Goal: Check status: Check status

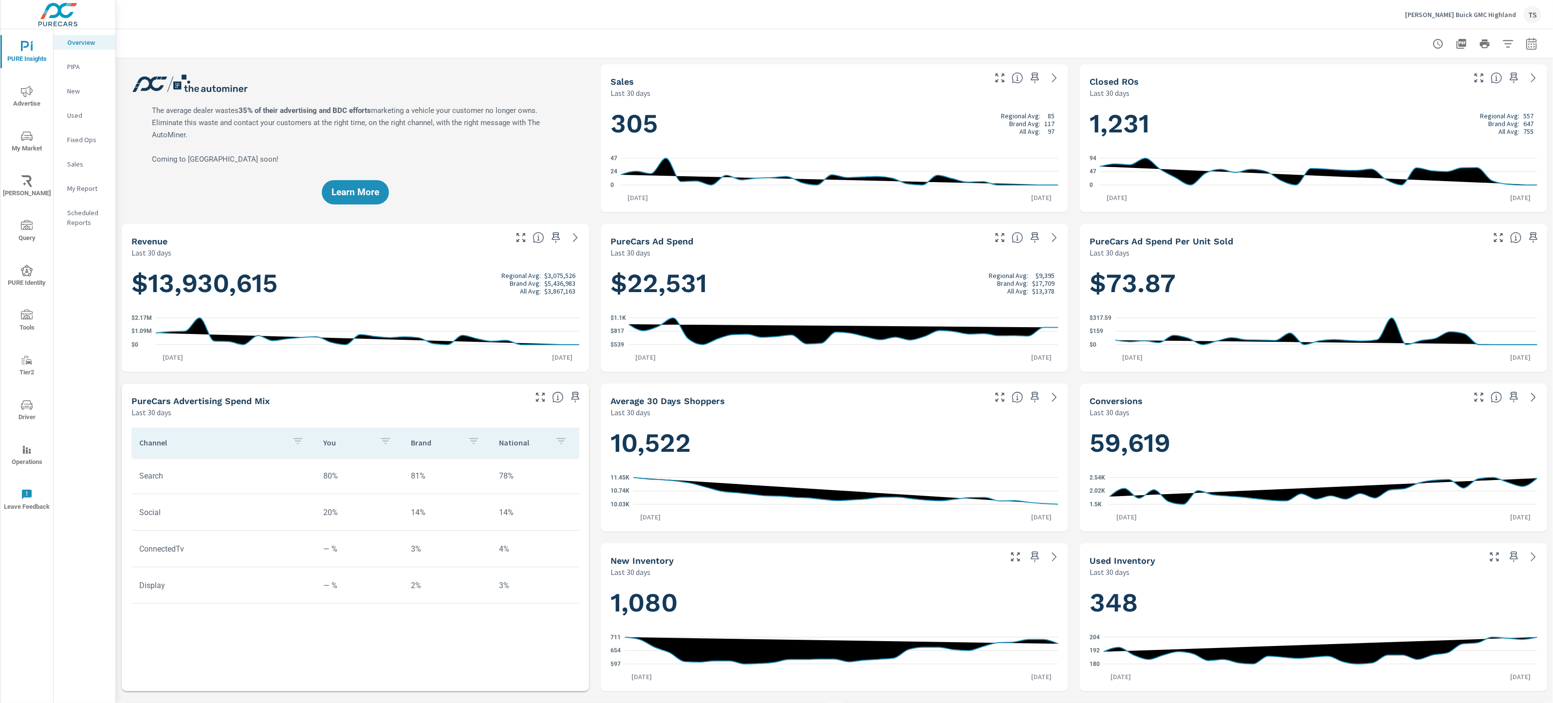
scroll to position [0, 0]
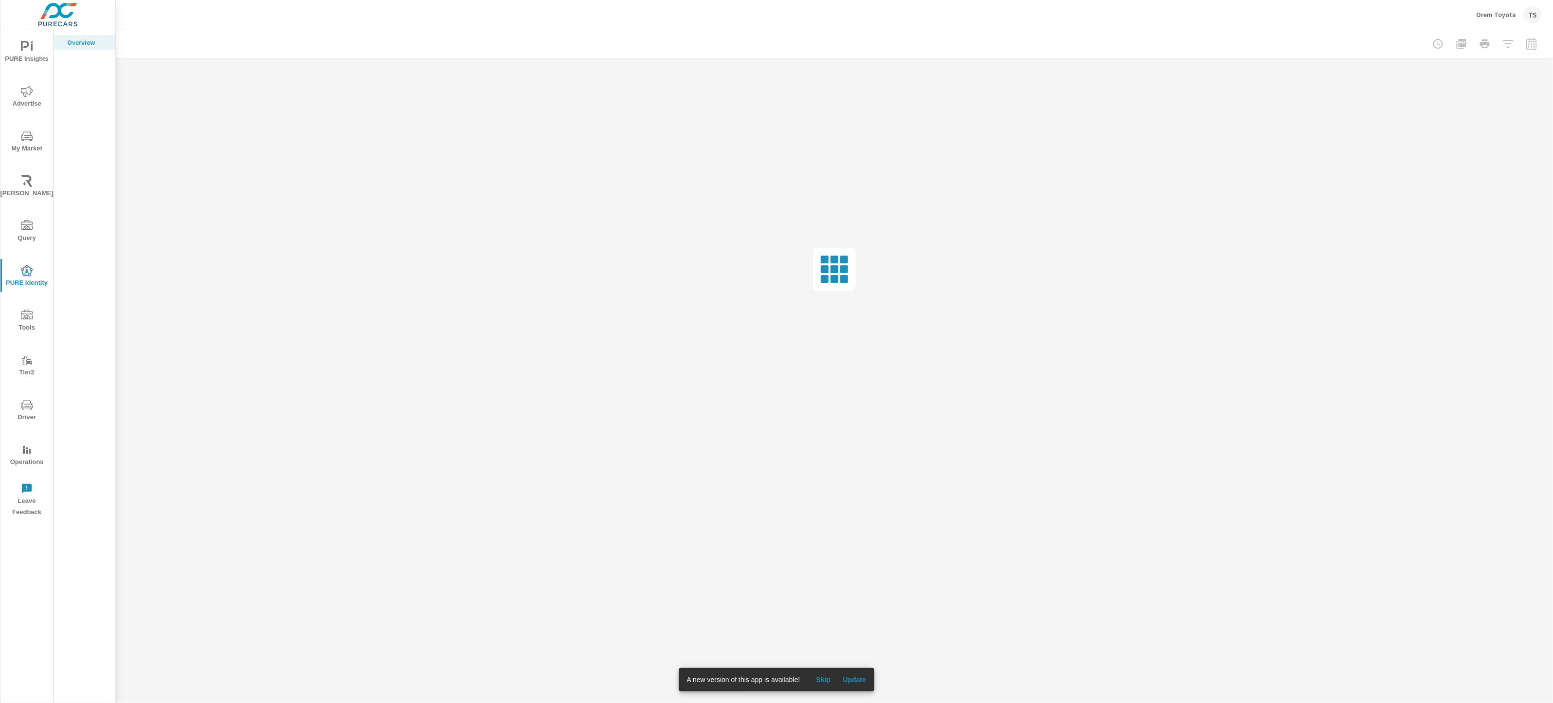
click at [857, 675] on button "Update" at bounding box center [854, 680] width 31 height 16
click at [1500, 14] on p "Orem Toyota" at bounding box center [1496, 14] width 40 height 9
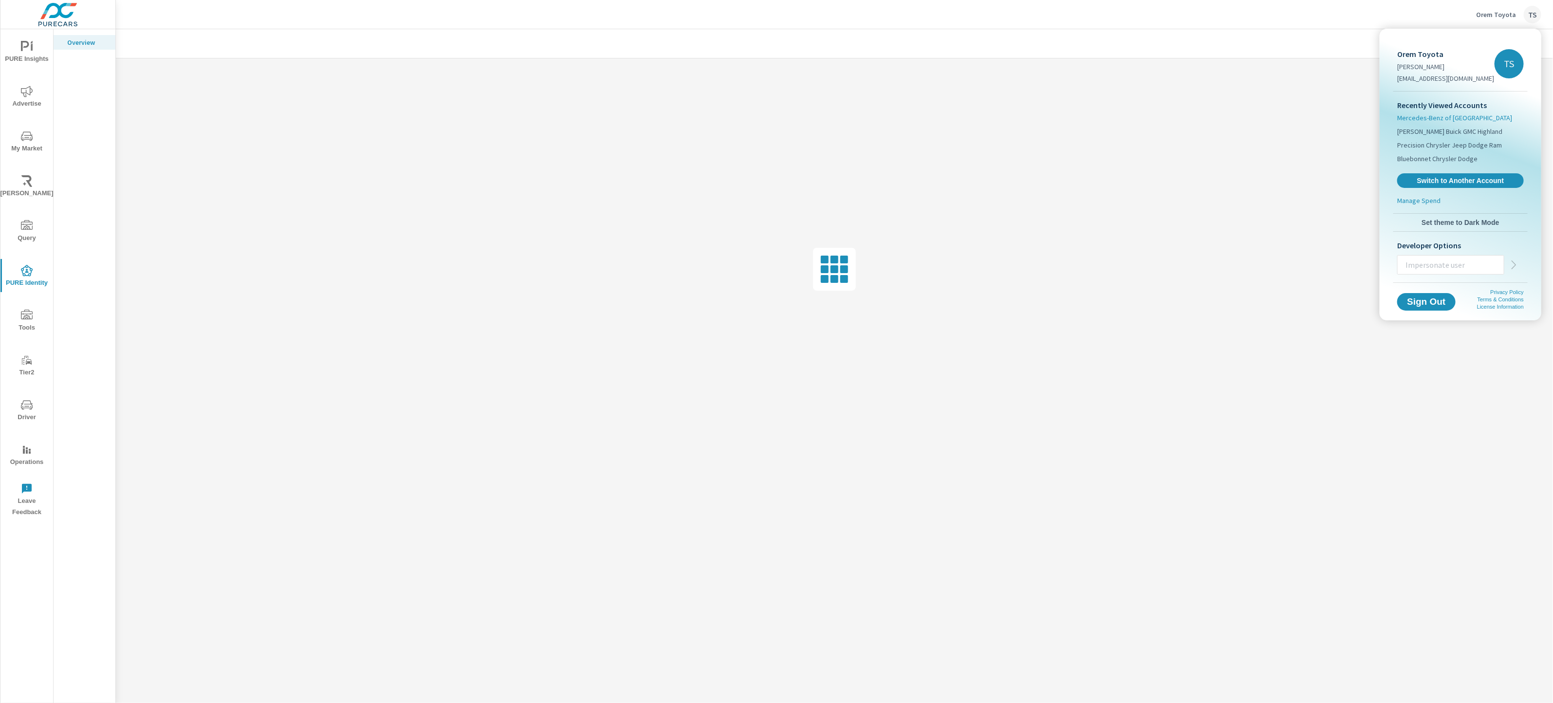
click at [1459, 113] on span "Mercedes-Benz of [GEOGRAPHIC_DATA]" at bounding box center [1454, 118] width 115 height 10
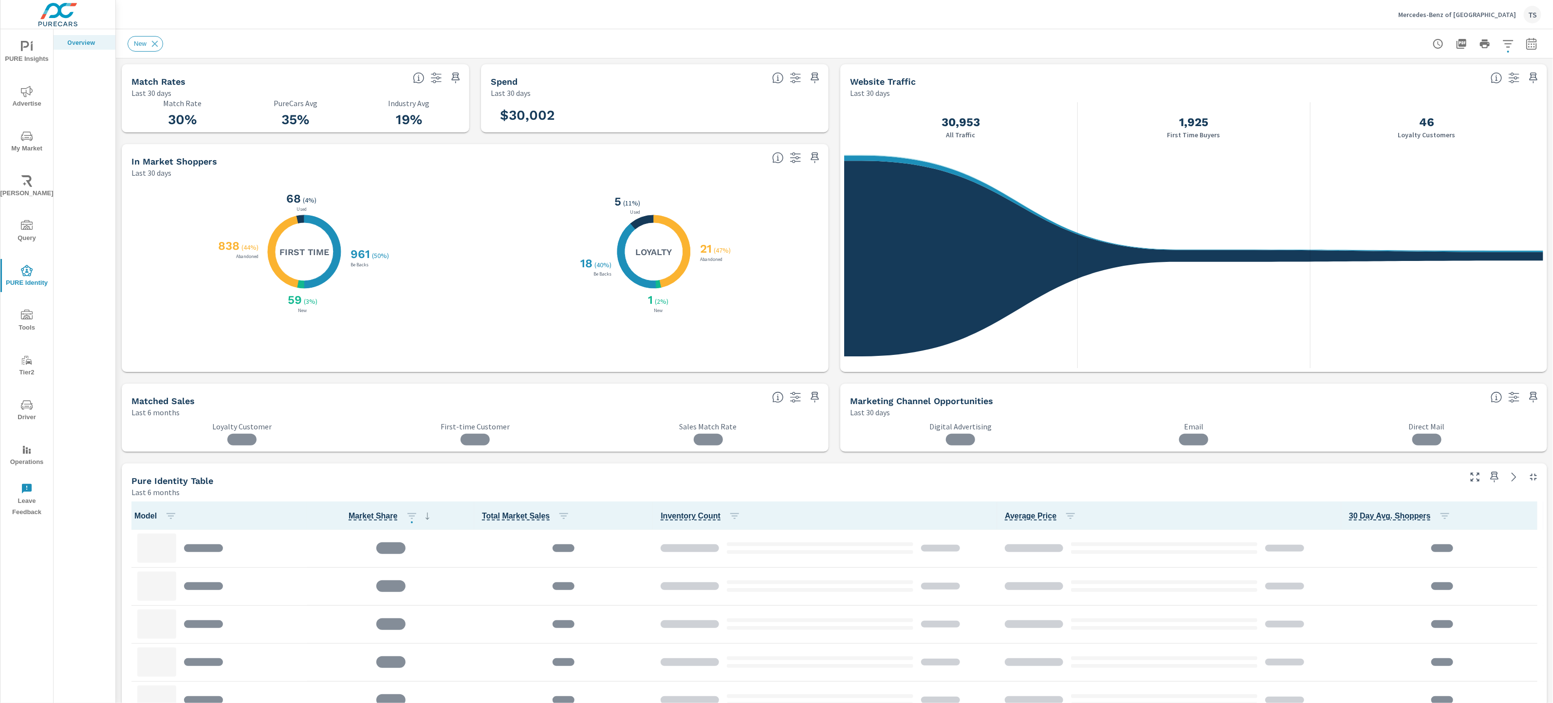
click at [25, 181] on icon "nav menu" at bounding box center [27, 181] width 12 height 12
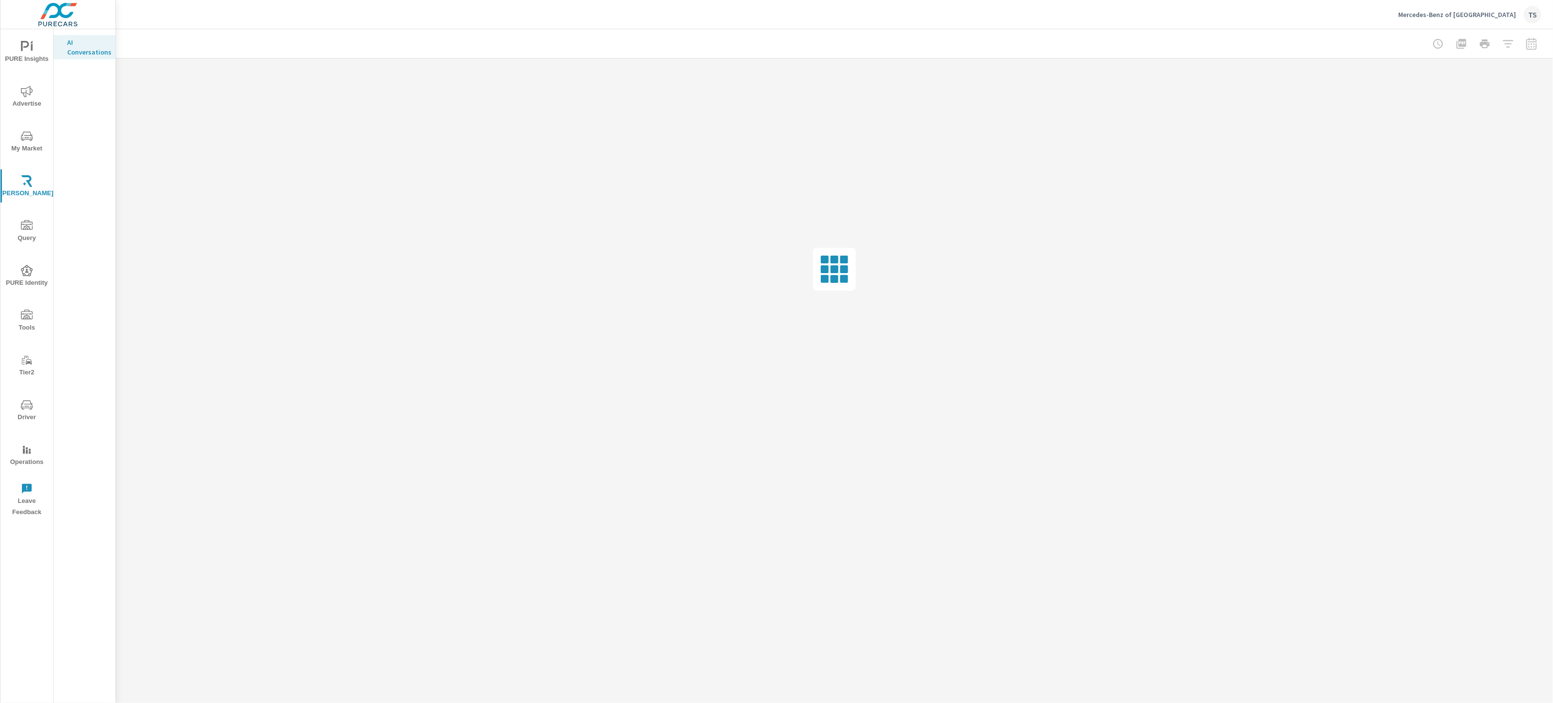
click at [1515, 45] on div at bounding box center [1484, 43] width 113 height 19
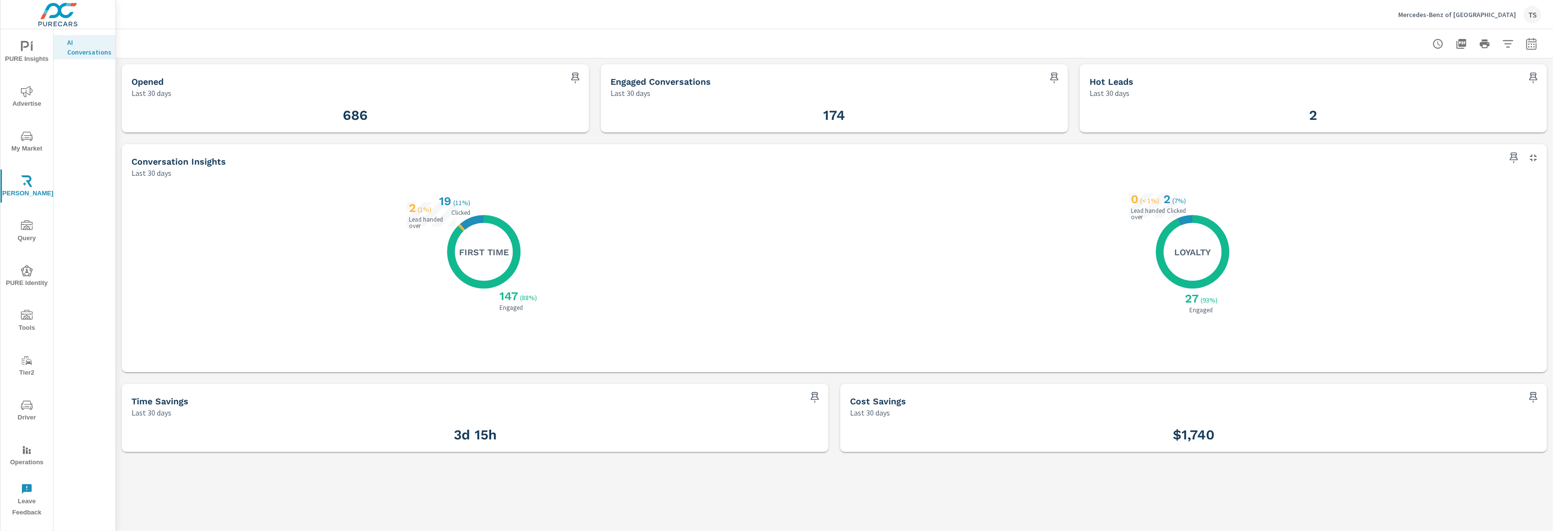
click at [477, 252] on h5 "First Time" at bounding box center [484, 251] width 50 height 11
click at [427, 214] on div "19 ( 11% ) Clicked" at bounding box center [448, 204] width 49 height 24
drag, startPoint x: 356, startPoint y: 120, endPoint x: 1049, endPoint y: 217, distance: 699.4
click at [483, 124] on div "686" at bounding box center [355, 115] width 448 height 24
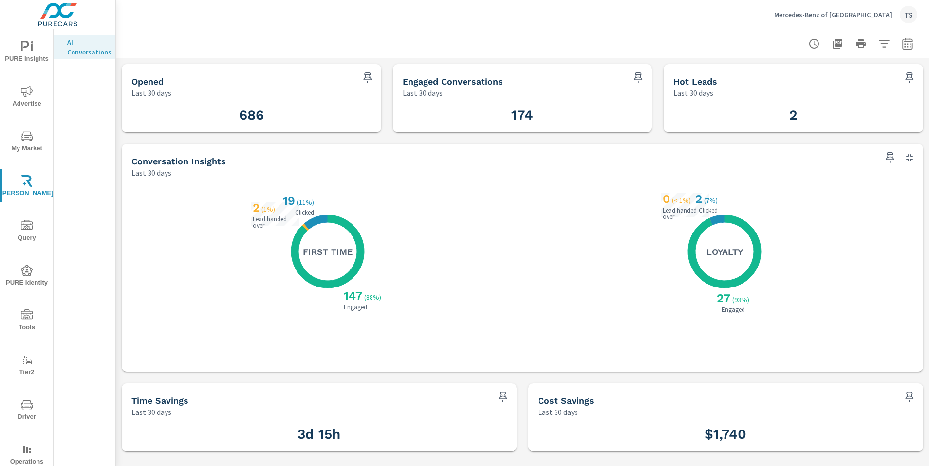
click at [259, 103] on div "686" at bounding box center [251, 115] width 240 height 24
click at [911, 43] on icon "button" at bounding box center [908, 44] width 12 height 12
click at [880, 85] on div "Custom Yesterday Last week Last 7 days Last 14 days Last 30 days Last 45 days L…" at bounding box center [829, 84] width 105 height 27
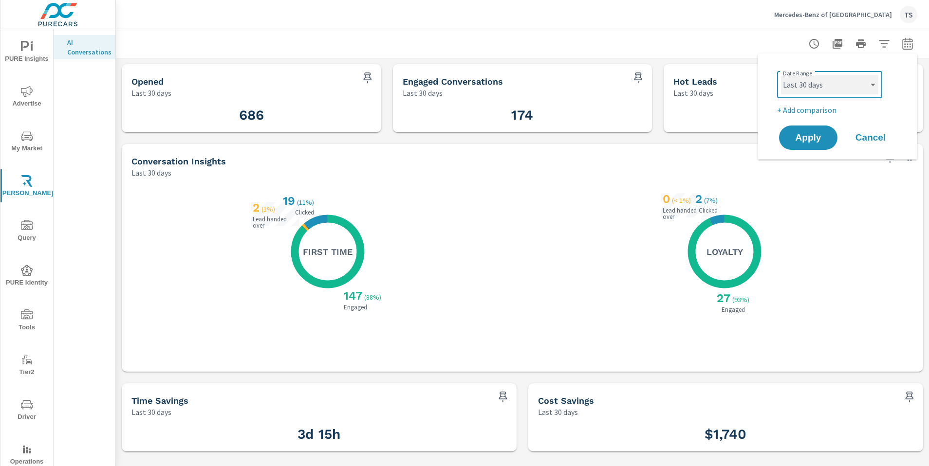
click at [871, 82] on select "Custom [DATE] Last week Last 7 days Last 14 days Last 30 days Last 45 days Last…" at bounding box center [829, 84] width 97 height 19
click at [781, 75] on select "Custom [DATE] Last week Last 7 days Last 14 days Last 30 days Last 45 days Last…" at bounding box center [829, 84] width 97 height 19
select select "Last 60 days"
click at [816, 141] on span "Apply" at bounding box center [808, 137] width 40 height 9
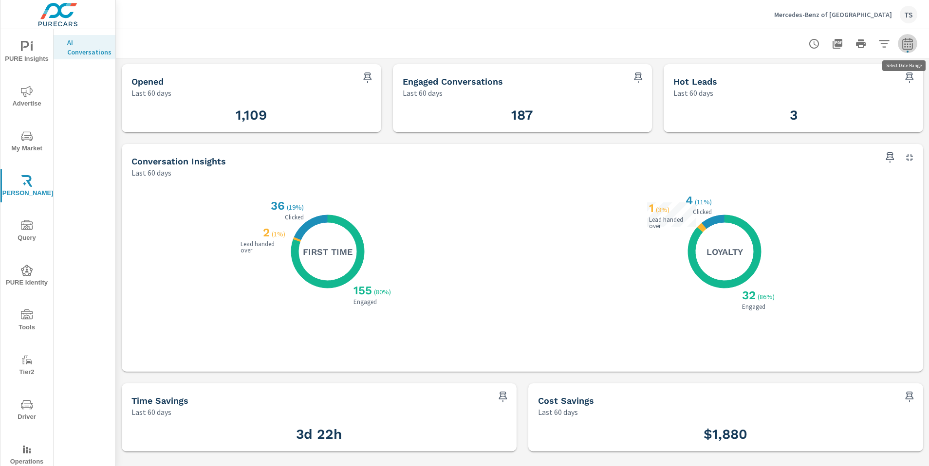
click at [915, 40] on button "button" at bounding box center [907, 43] width 19 height 19
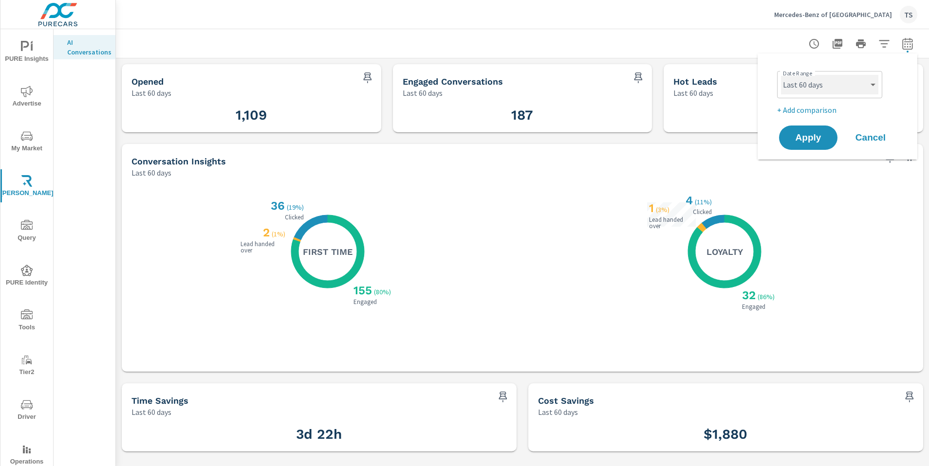
click at [874, 87] on select "Custom [DATE] Last week Last 7 days Last 14 days Last 30 days Last 45 days Last…" at bounding box center [829, 84] width 97 height 19
click at [781, 75] on select "Custom [DATE] Last week Last 7 days Last 14 days Last 30 days Last 45 days Last…" at bounding box center [829, 84] width 97 height 19
select select "Year to date"
click at [783, 137] on button "Apply" at bounding box center [808, 137] width 60 height 25
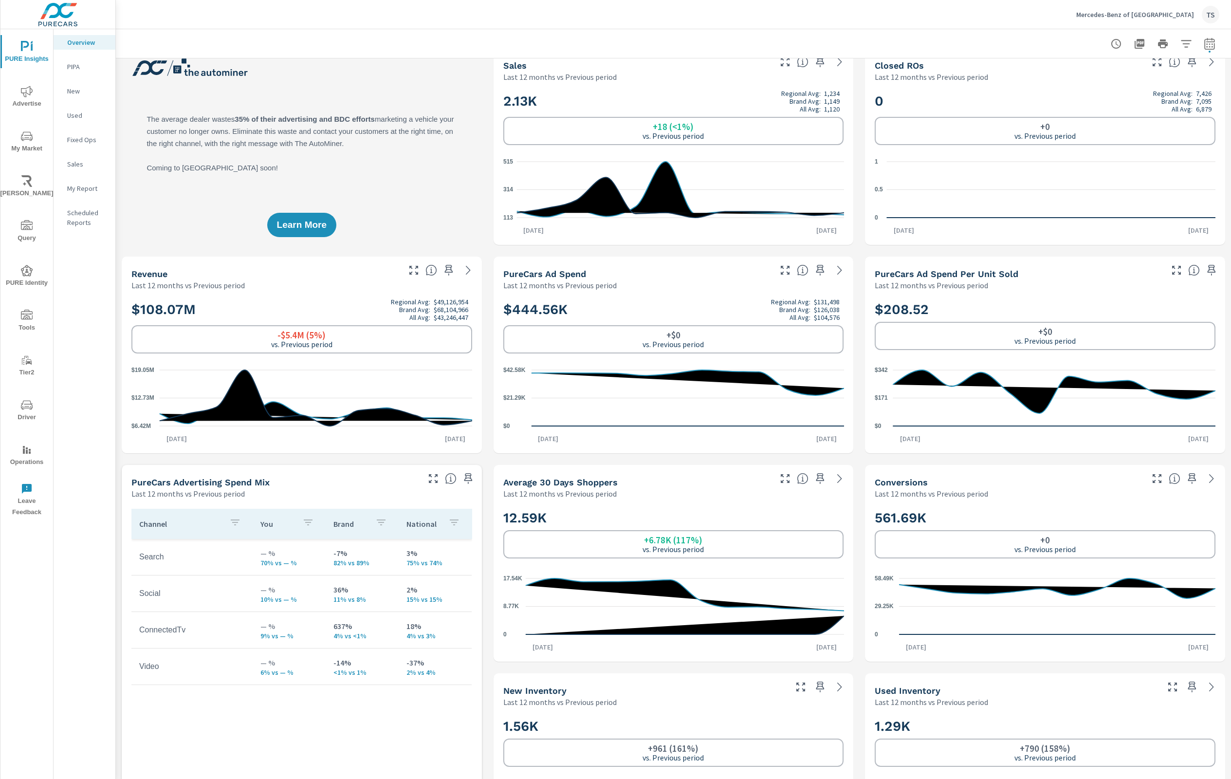
scroll to position [18, 0]
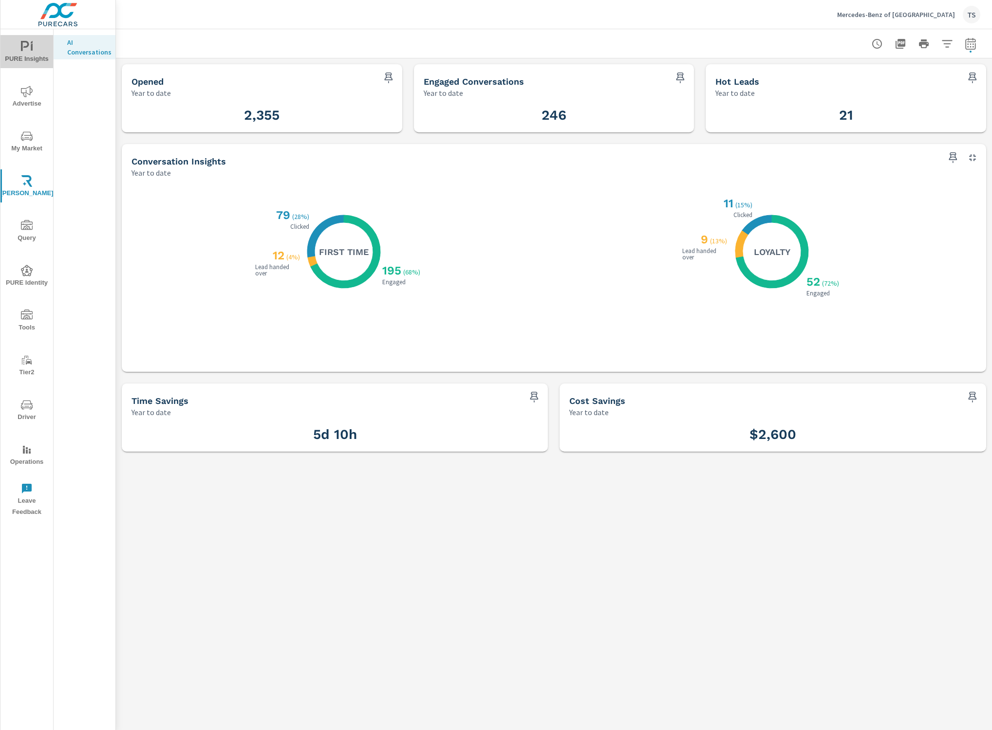
click at [23, 47] on icon "nav menu" at bounding box center [27, 47] width 12 height 12
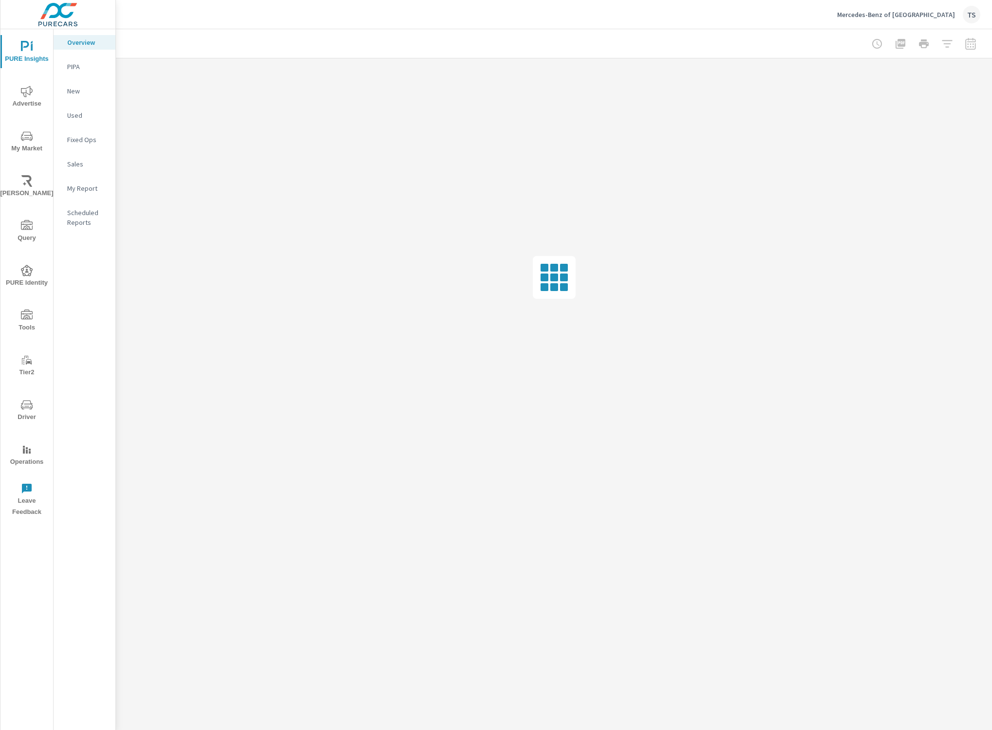
click at [971, 47] on div at bounding box center [923, 43] width 113 height 19
click at [971, 46] on div at bounding box center [923, 43] width 113 height 19
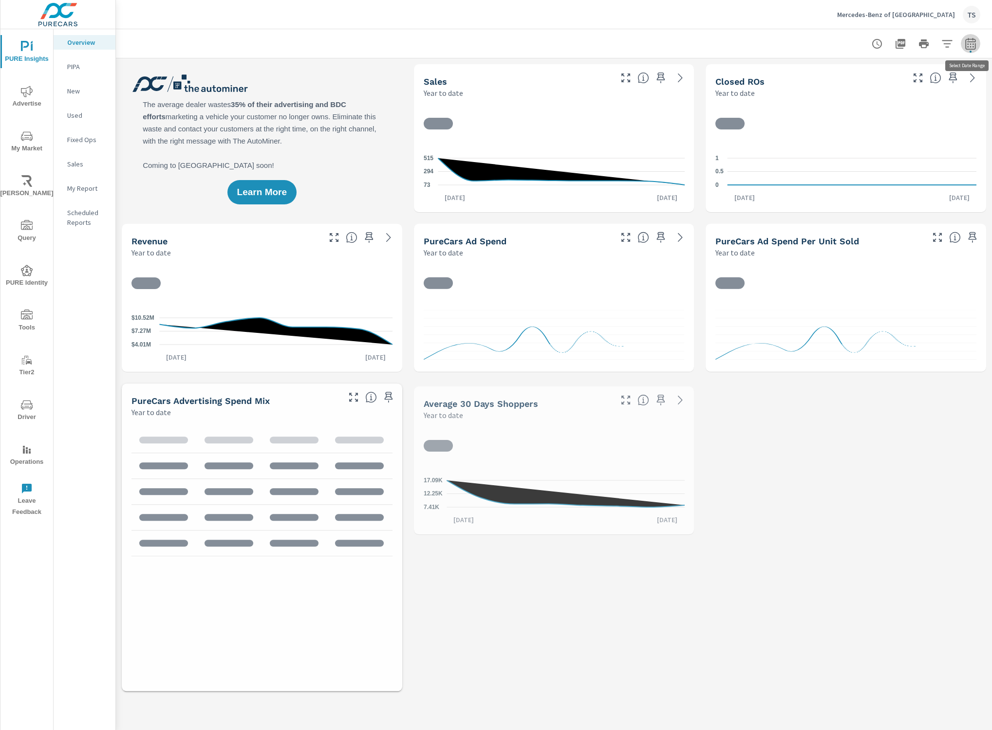
click at [971, 46] on icon "button" at bounding box center [970, 44] width 12 height 12
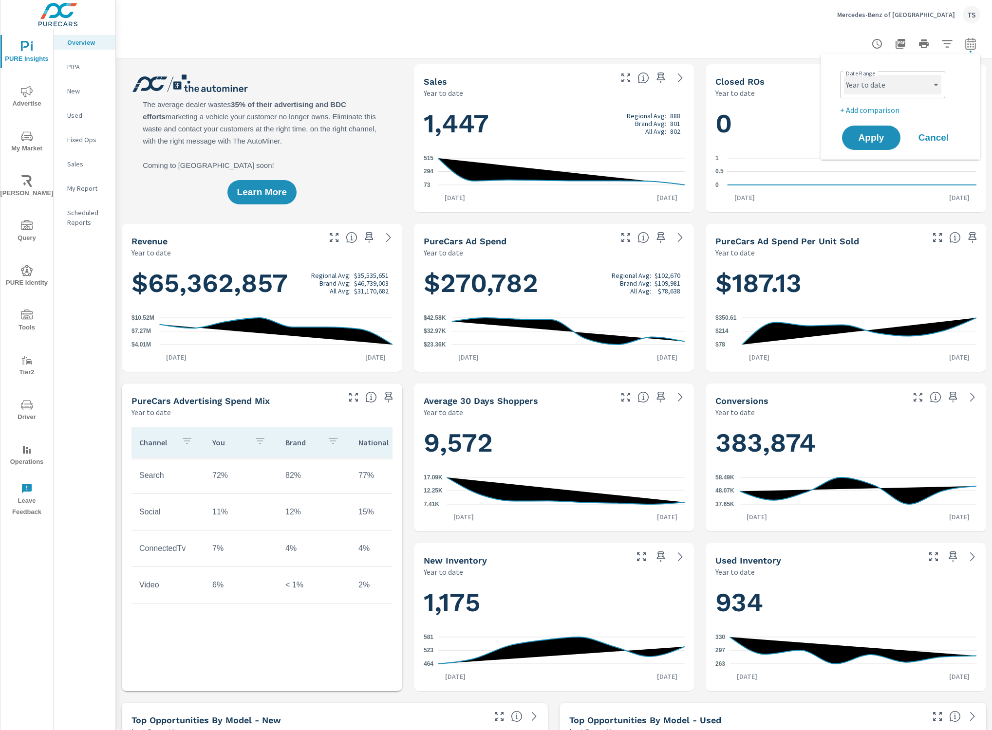
click at [919, 77] on select "Custom [DATE] Last week Last 7 days Last 14 days Last 30 days Last 45 days Last…" at bounding box center [892, 84] width 97 height 19
click at [844, 75] on select "Custom [DATE] Last week Last 7 days Last 14 days Last 30 days Last 45 days Last…" at bounding box center [892, 84] width 97 height 19
select select "custom"
click at [876, 90] on select "Custom [DATE] Last week Last 7 days Last 14 days Last 30 days Last 45 days Last…" at bounding box center [892, 84] width 105 height 19
click at [840, 75] on select "Custom [DATE] Last week Last 7 days Last 14 days Last 30 days Last 45 days Last…" at bounding box center [892, 84] width 105 height 19
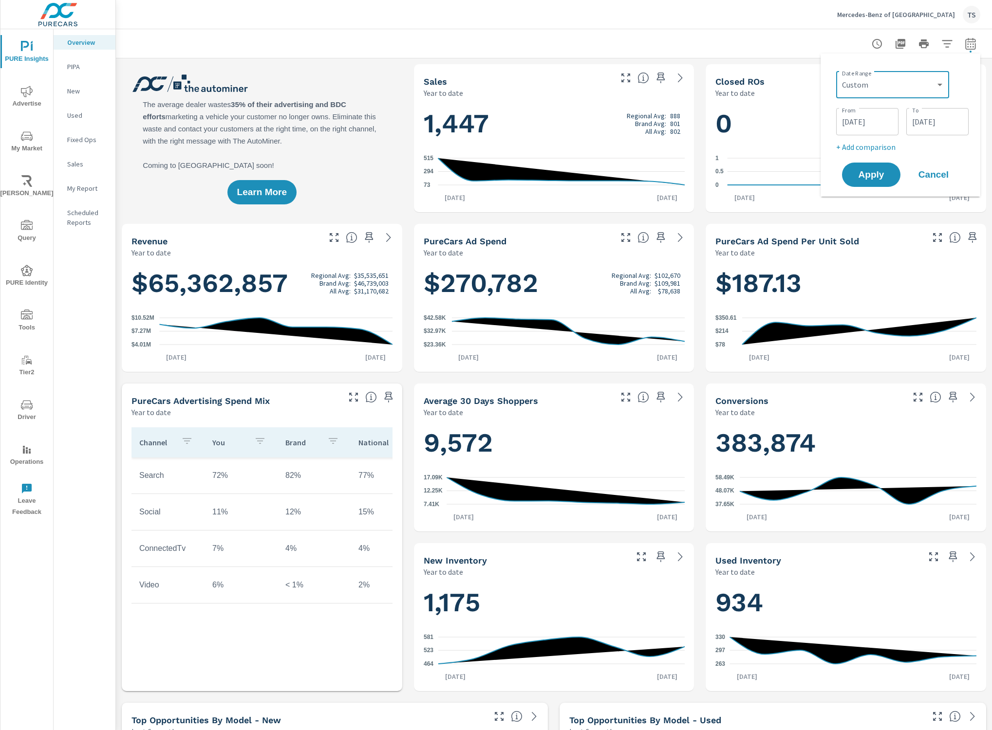
click at [867, 125] on input "[DATE]" at bounding box center [867, 121] width 55 height 19
click at [882, 145] on button "button" at bounding box center [879, 149] width 12 height 12
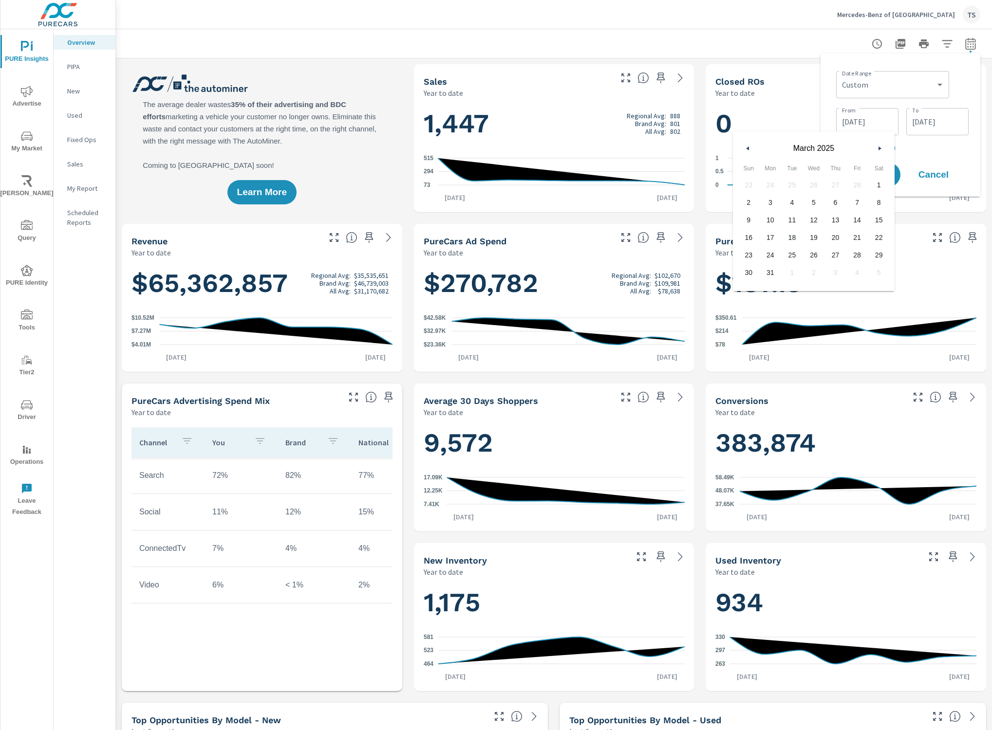
click at [882, 145] on button "button" at bounding box center [879, 149] width 12 height 12
click at [878, 147] on icon "button" at bounding box center [880, 149] width 5 height 4
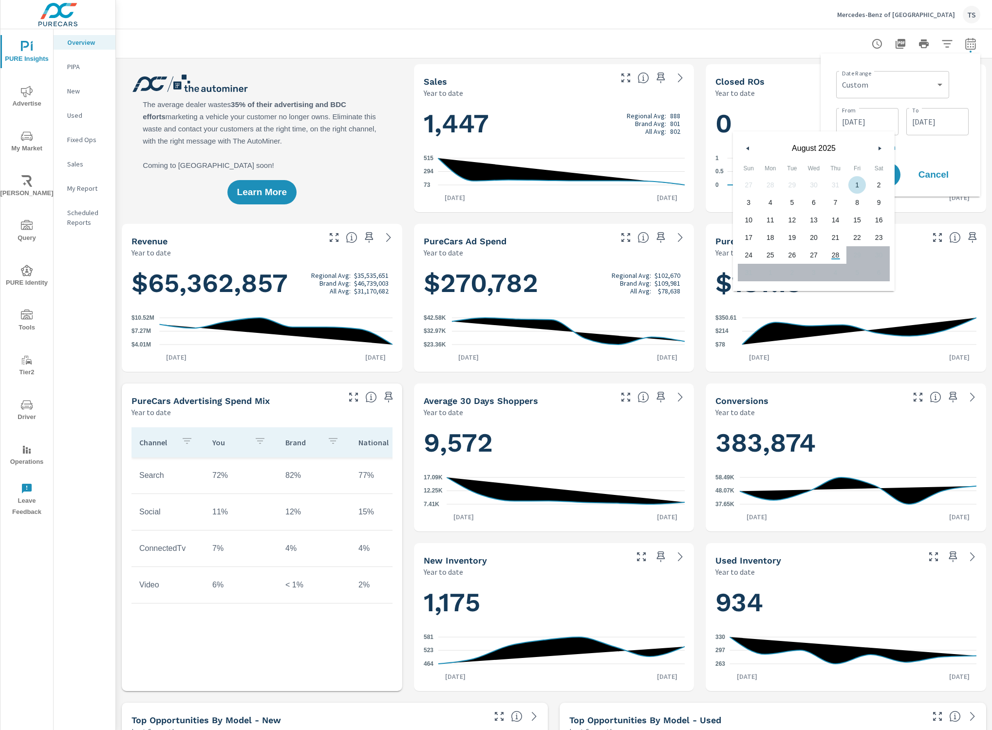
click at [857, 188] on span "1" at bounding box center [857, 185] width 22 height 13
type input "[DATE]"
click at [929, 125] on input "[DATE]" at bounding box center [937, 121] width 55 height 19
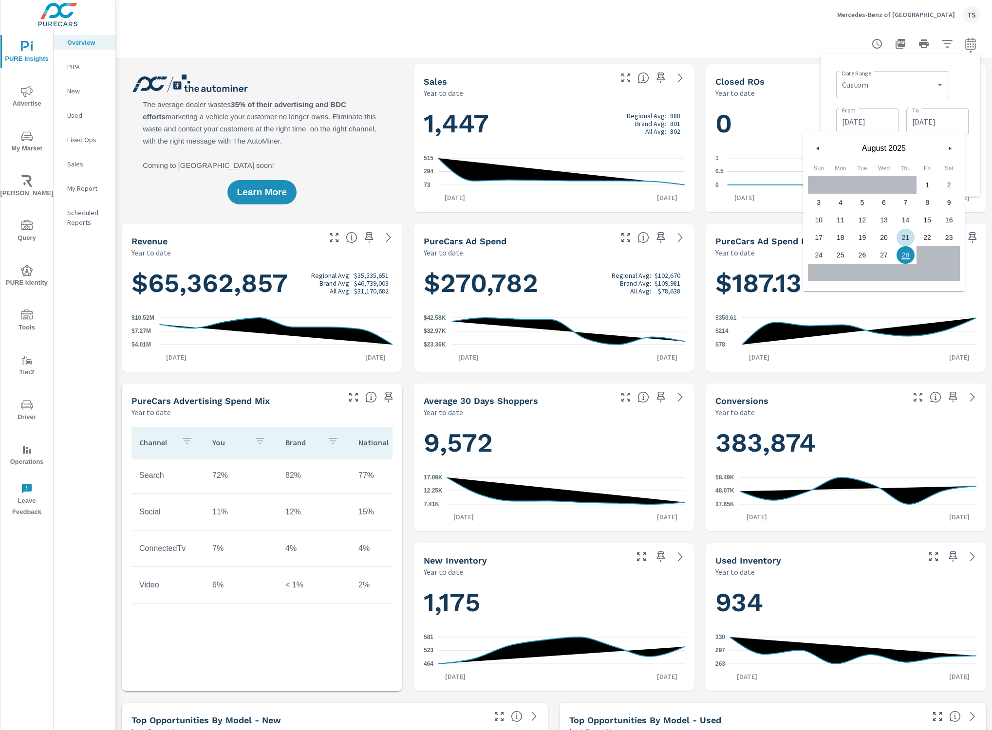
click at [905, 234] on span "21" at bounding box center [905, 237] width 22 height 13
type input "[DATE]"
click at [966, 91] on div "Date Range Custom [DATE] Last week Last 7 days Last 14 days Last 30 days Last 4…" at bounding box center [902, 83] width 132 height 33
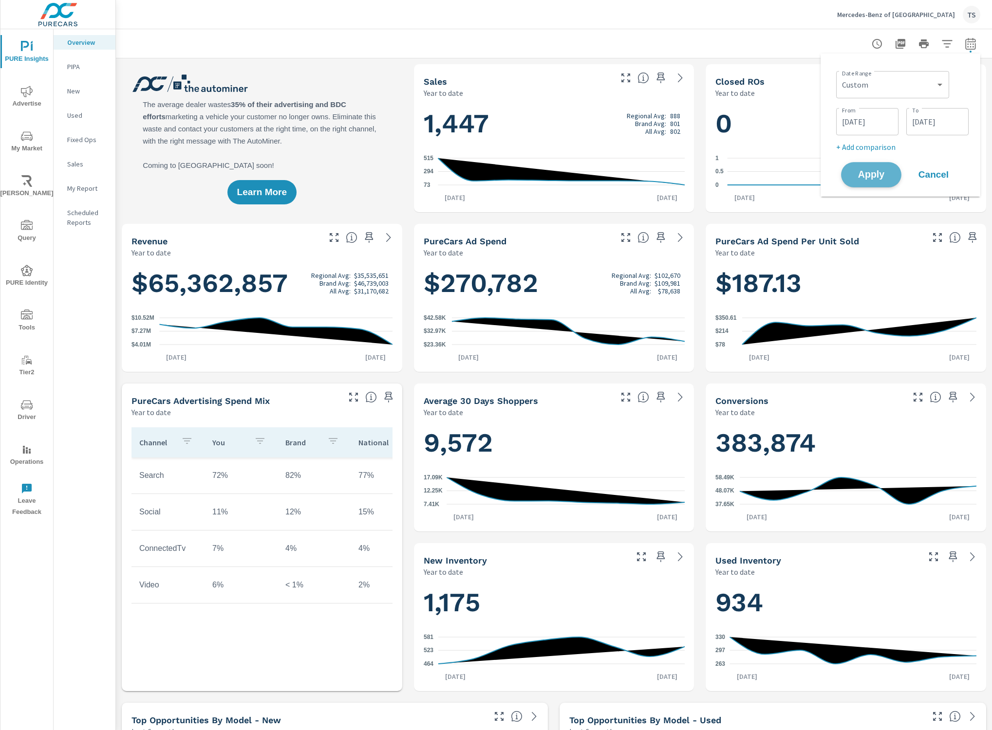
click at [885, 172] on span "Apply" at bounding box center [871, 174] width 40 height 9
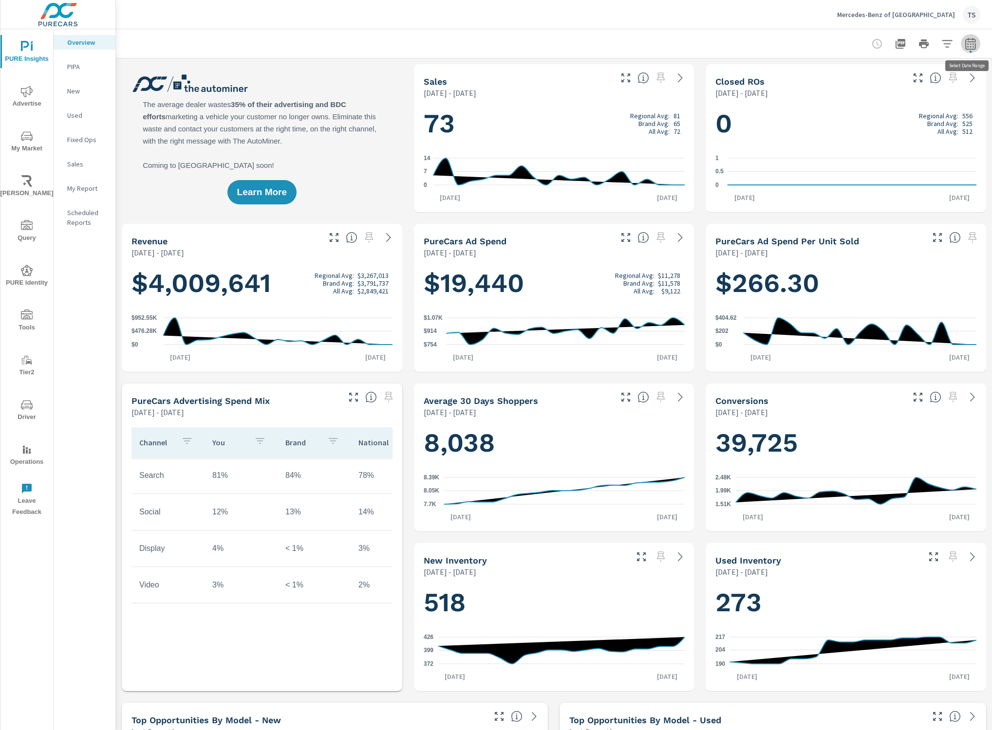
click at [967, 43] on icon "button" at bounding box center [970, 44] width 12 height 12
click at [937, 130] on input "[DATE]" at bounding box center [937, 121] width 55 height 19
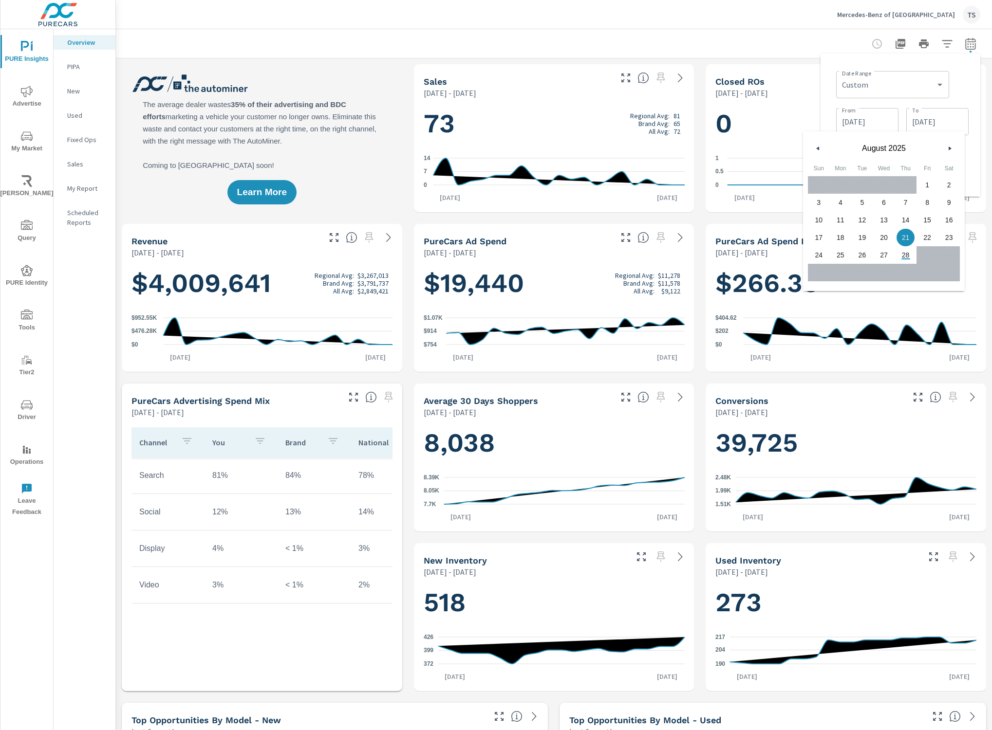
click at [924, 218] on span "15" at bounding box center [927, 220] width 22 height 13
type input "[DATE]"
click at [970, 85] on div "Date Range Custom [DATE] Last week Last 7 days Last 14 days Last 30 days Last 4…" at bounding box center [900, 125] width 144 height 128
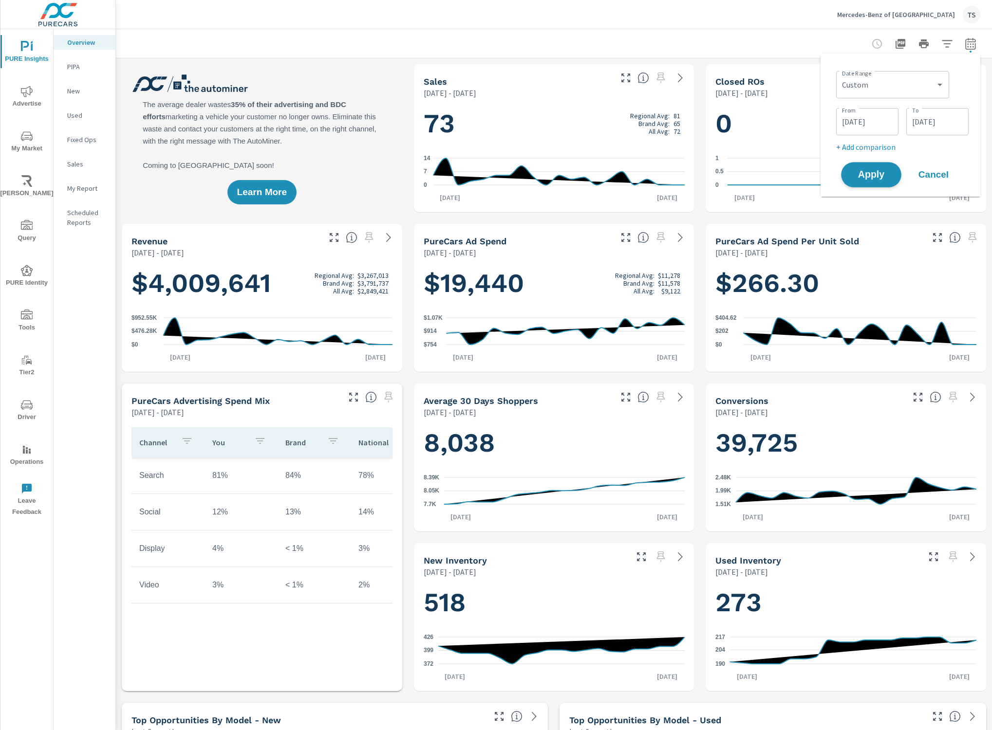
click at [868, 176] on span "Apply" at bounding box center [871, 174] width 40 height 9
